Goal: Transaction & Acquisition: Book appointment/travel/reservation

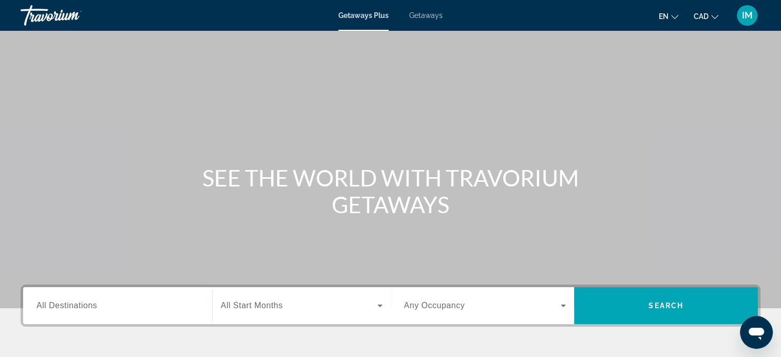
click at [435, 15] on span "Getaways" at bounding box center [425, 15] width 33 height 8
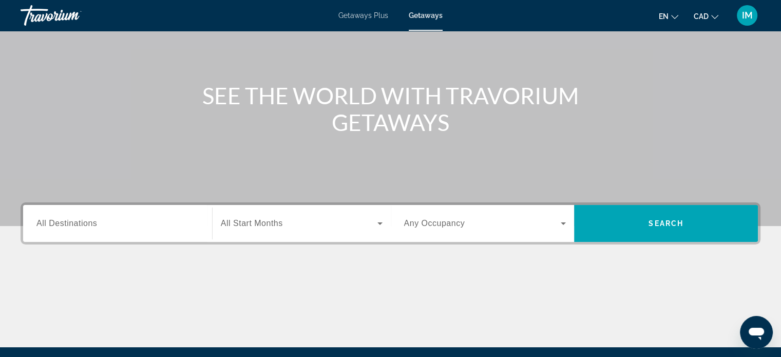
scroll to position [154, 0]
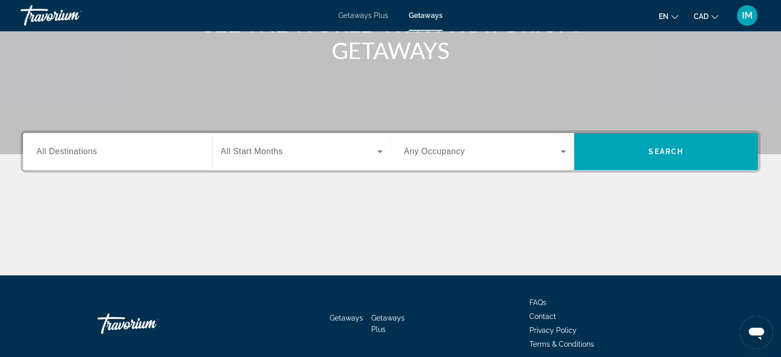
click at [67, 155] on span "All Destinations" at bounding box center [66, 151] width 61 height 9
click at [67, 155] on input "Destination All Destinations" at bounding box center [117, 152] width 162 height 12
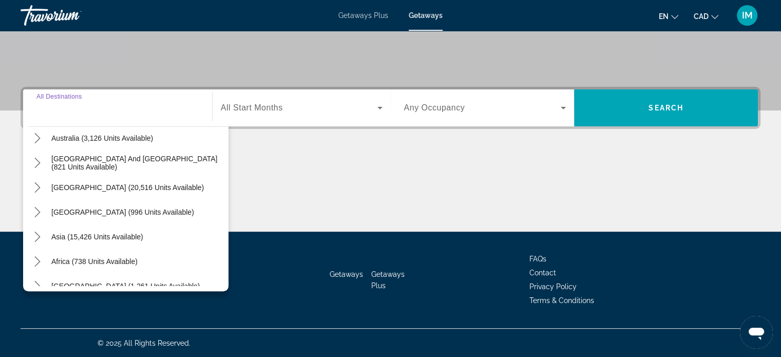
scroll to position [166, 0]
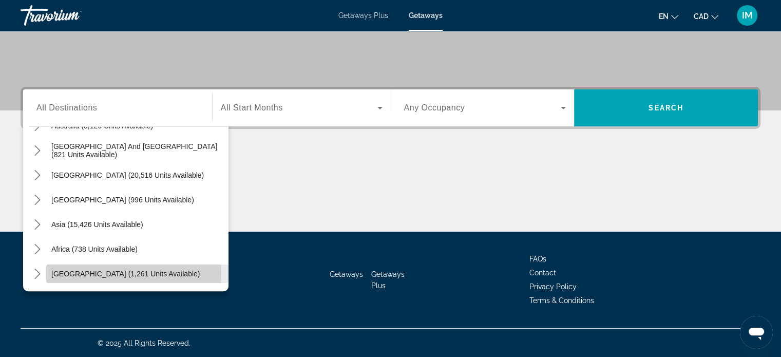
click at [111, 272] on span "Middle East (1,261 units available)" at bounding box center [125, 274] width 148 height 8
type input "**********"
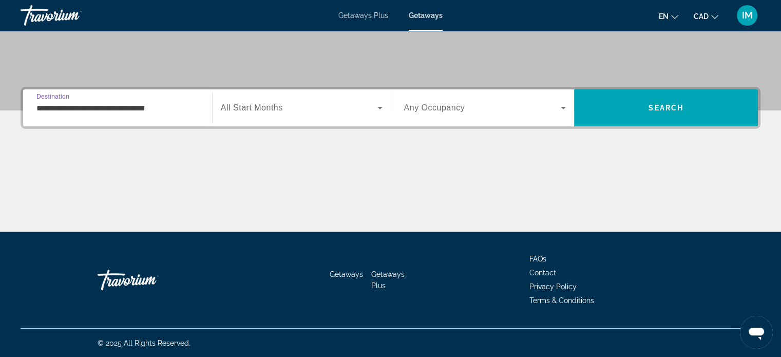
click at [240, 108] on span "All Start Months" at bounding box center [252, 107] width 62 height 9
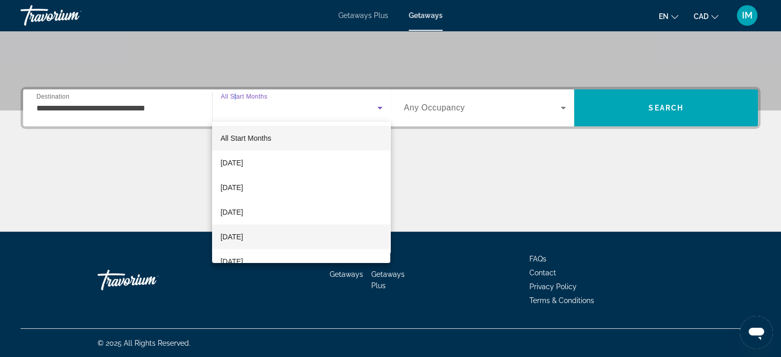
click at [243, 236] on span "January 2026" at bounding box center [231, 237] width 23 height 12
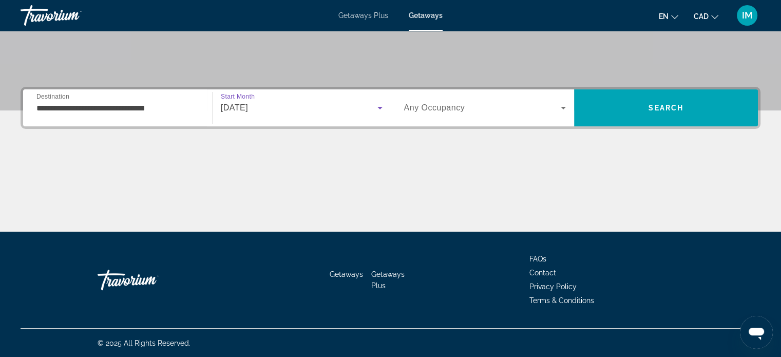
click at [428, 104] on span "Any Occupancy" at bounding box center [434, 107] width 61 height 9
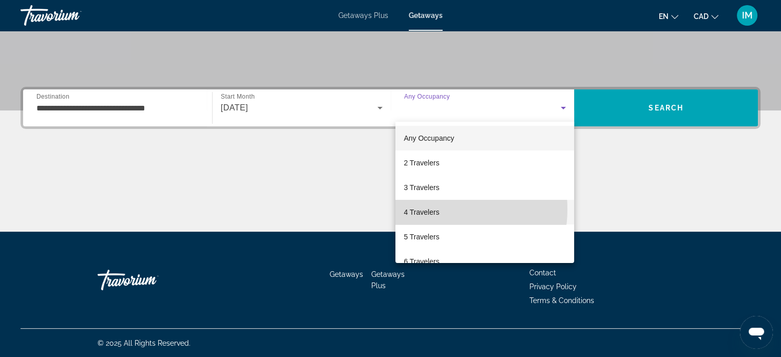
click at [437, 209] on span "4 Travelers" at bounding box center [421, 212] width 35 height 12
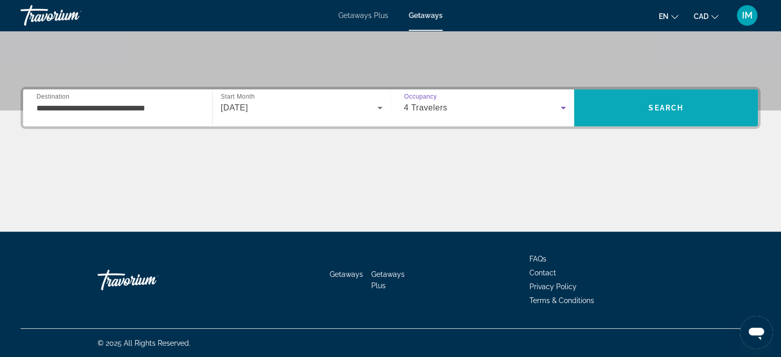
click at [659, 117] on span "Search" at bounding box center [666, 108] width 184 height 25
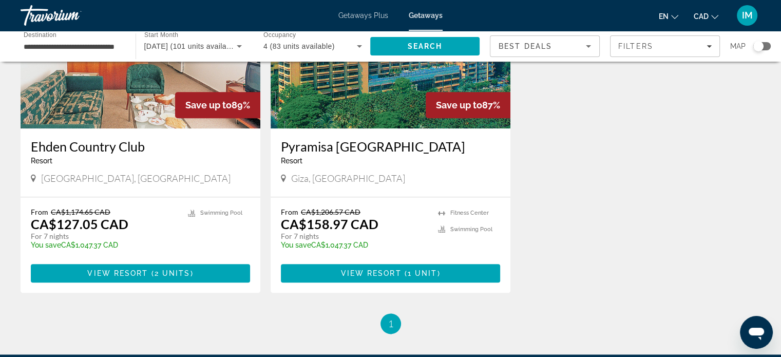
scroll to position [1304, 0]
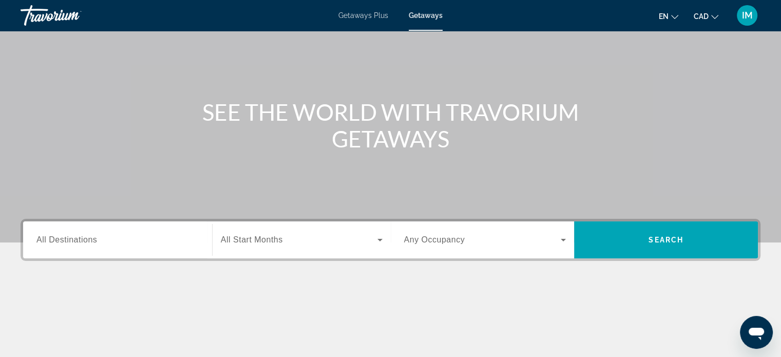
scroll to position [103, 0]
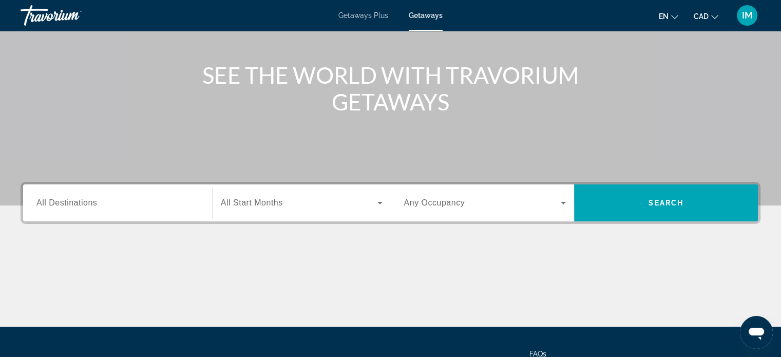
click at [47, 198] on span "All Destinations" at bounding box center [66, 202] width 61 height 9
click at [47, 198] on input "Destination All Destinations" at bounding box center [117, 203] width 162 height 12
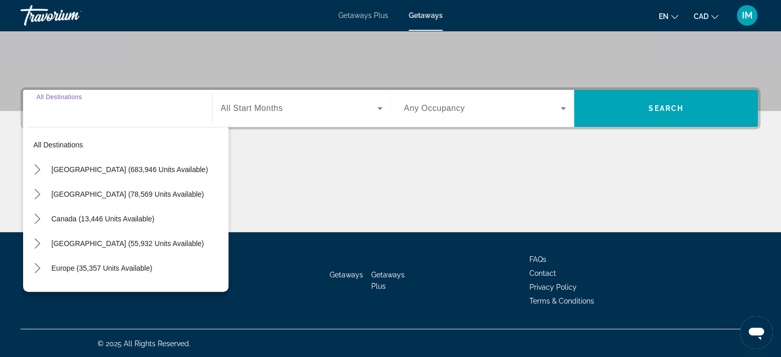
scroll to position [198, 0]
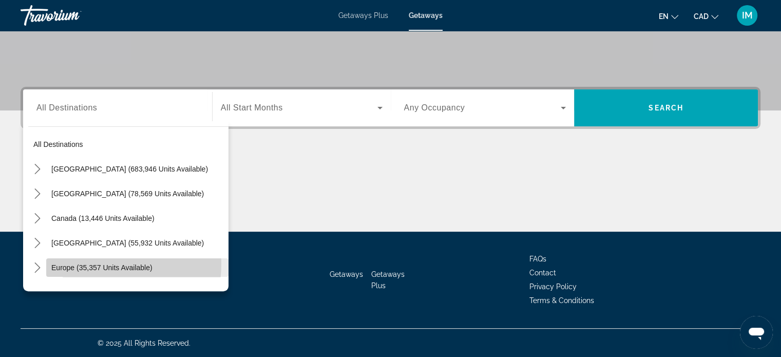
click at [77, 264] on span "Europe (35,357 units available)" at bounding box center [101, 268] width 101 height 8
type input "**********"
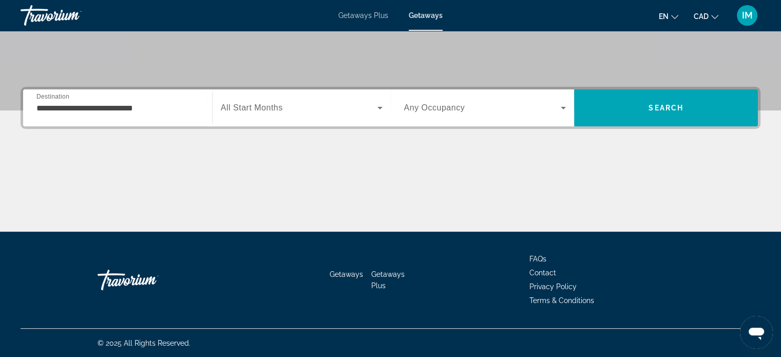
click at [243, 105] on span "All Start Months" at bounding box center [252, 107] width 62 height 9
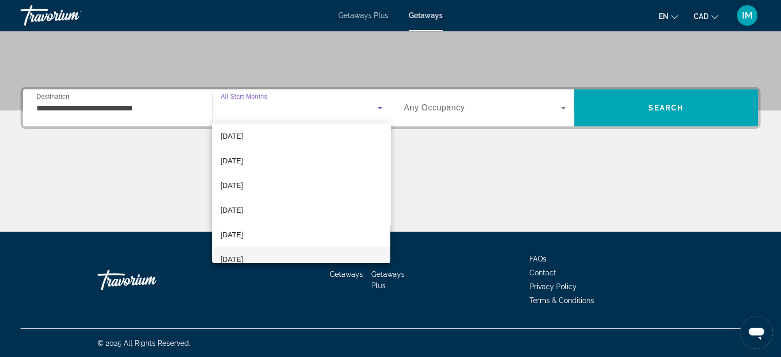
scroll to position [51, 0]
click at [260, 229] on mat-option "March 2026" at bounding box center [301, 234] width 178 height 25
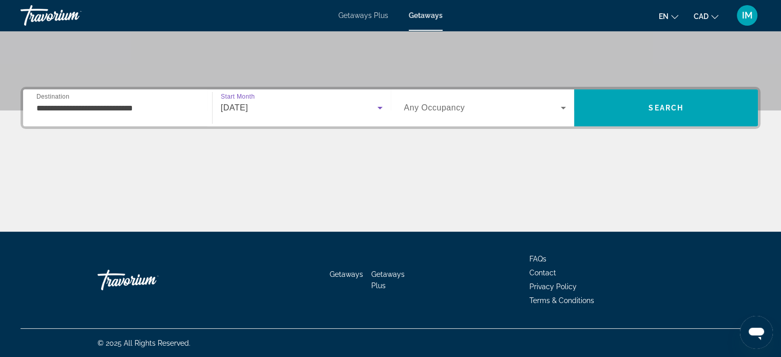
click at [463, 106] on span "Any Occupancy" at bounding box center [434, 107] width 61 height 9
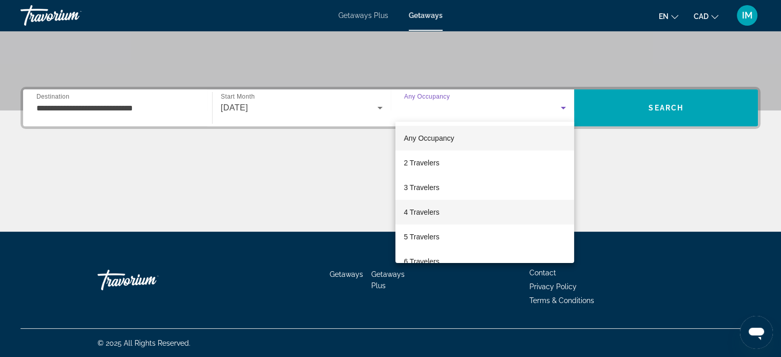
click at [449, 216] on mat-option "4 Travelers" at bounding box center [485, 212] width 179 height 25
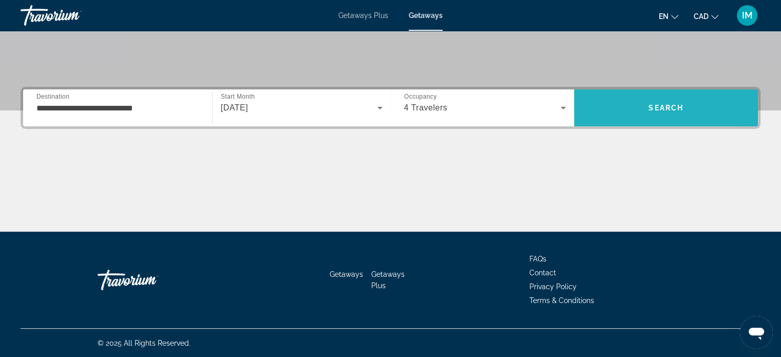
click at [621, 106] on span "Search" at bounding box center [666, 108] width 184 height 25
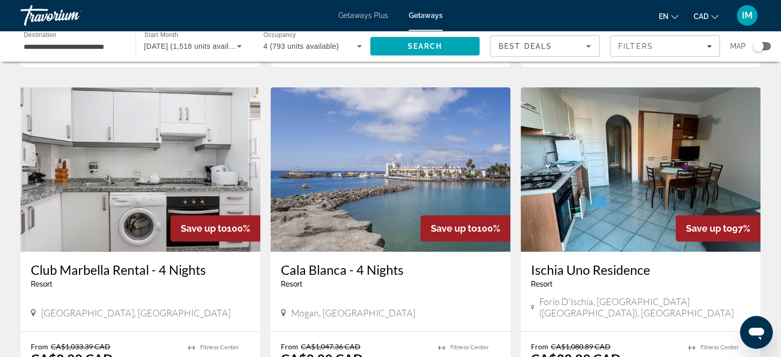
scroll to position [462, 0]
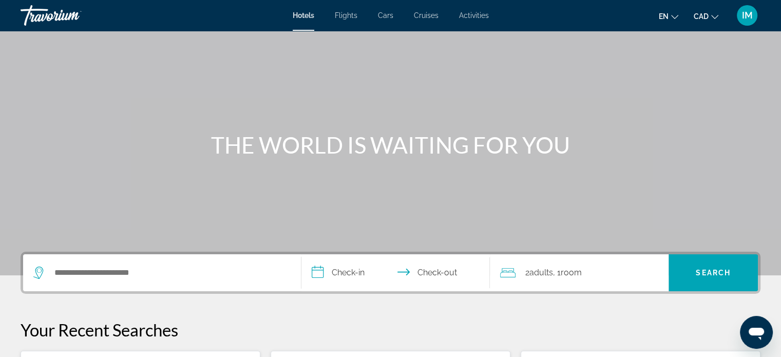
scroll to position [51, 0]
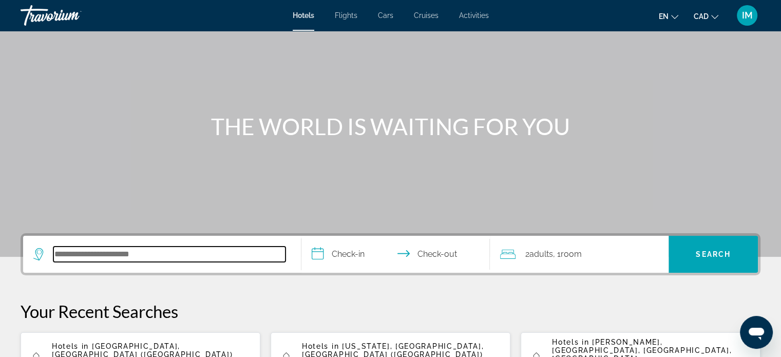
click at [109, 252] on input "Search hotel destination" at bounding box center [169, 254] width 232 height 15
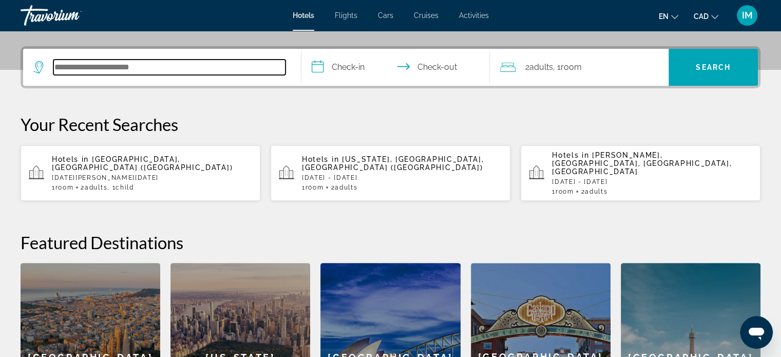
scroll to position [251, 0]
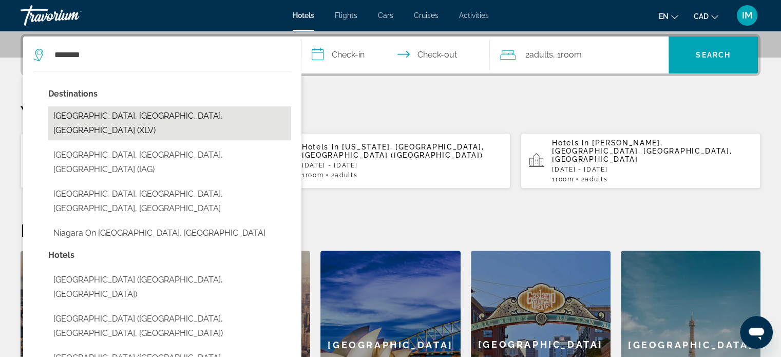
click at [108, 120] on button "[GEOGRAPHIC_DATA], [GEOGRAPHIC_DATA], [GEOGRAPHIC_DATA] (XLV)" at bounding box center [169, 123] width 243 height 34
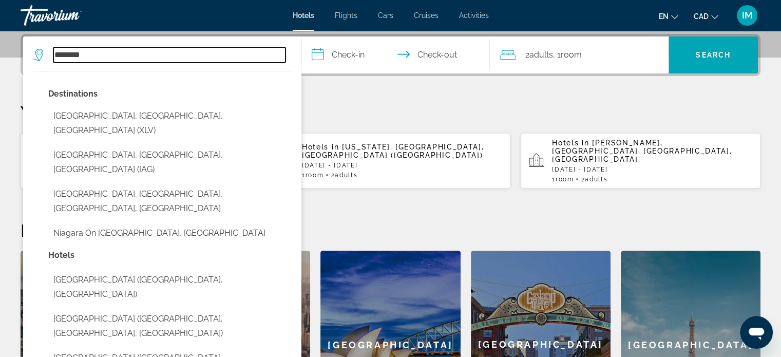
type input "**********"
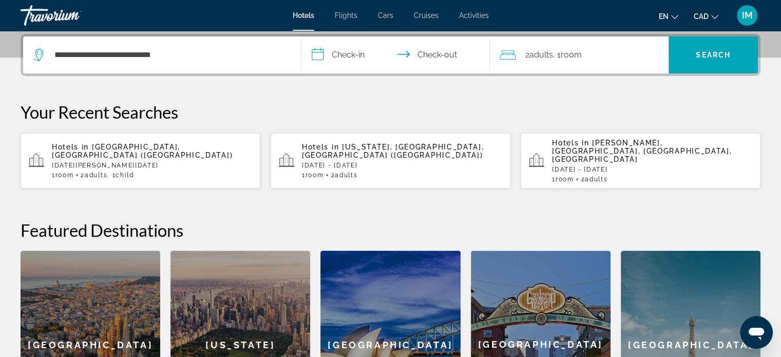
click at [320, 43] on input "**********" at bounding box center [398, 56] width 193 height 40
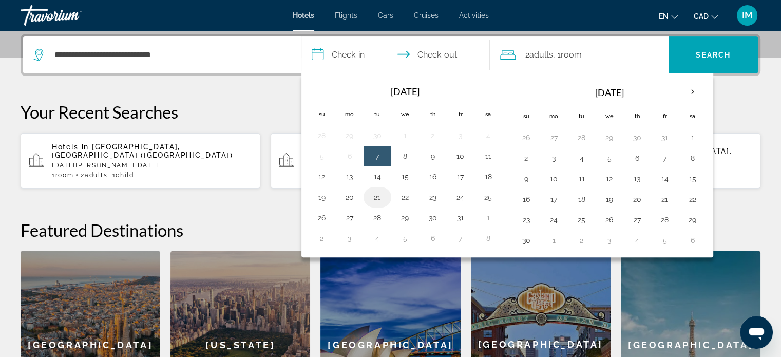
click at [374, 196] on button "21" at bounding box center [377, 197] width 16 height 14
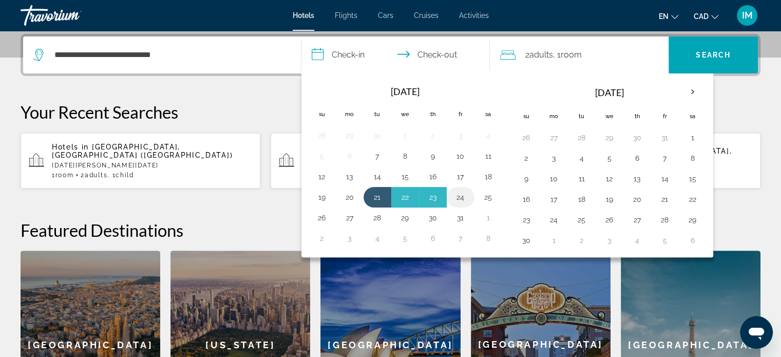
click at [462, 192] on button "24" at bounding box center [461, 197] width 16 height 14
type input "**********"
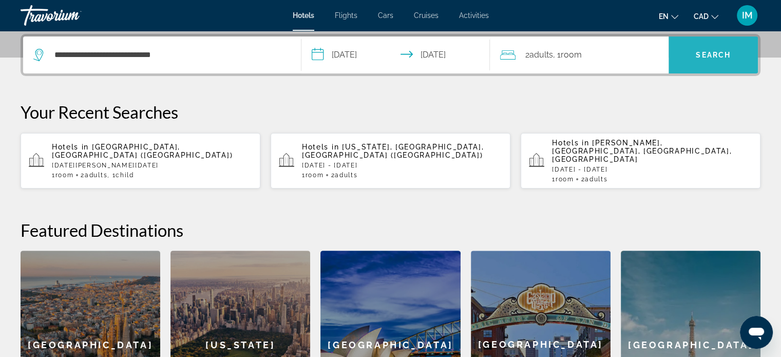
click at [718, 47] on span "Search" at bounding box center [713, 55] width 89 height 25
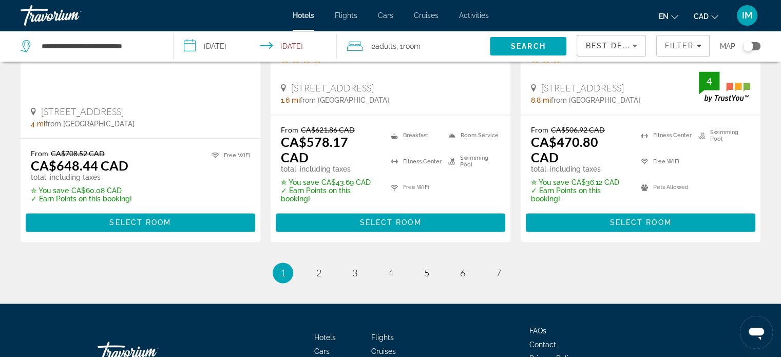
scroll to position [1509, 0]
